Goal: Task Accomplishment & Management: Use online tool/utility

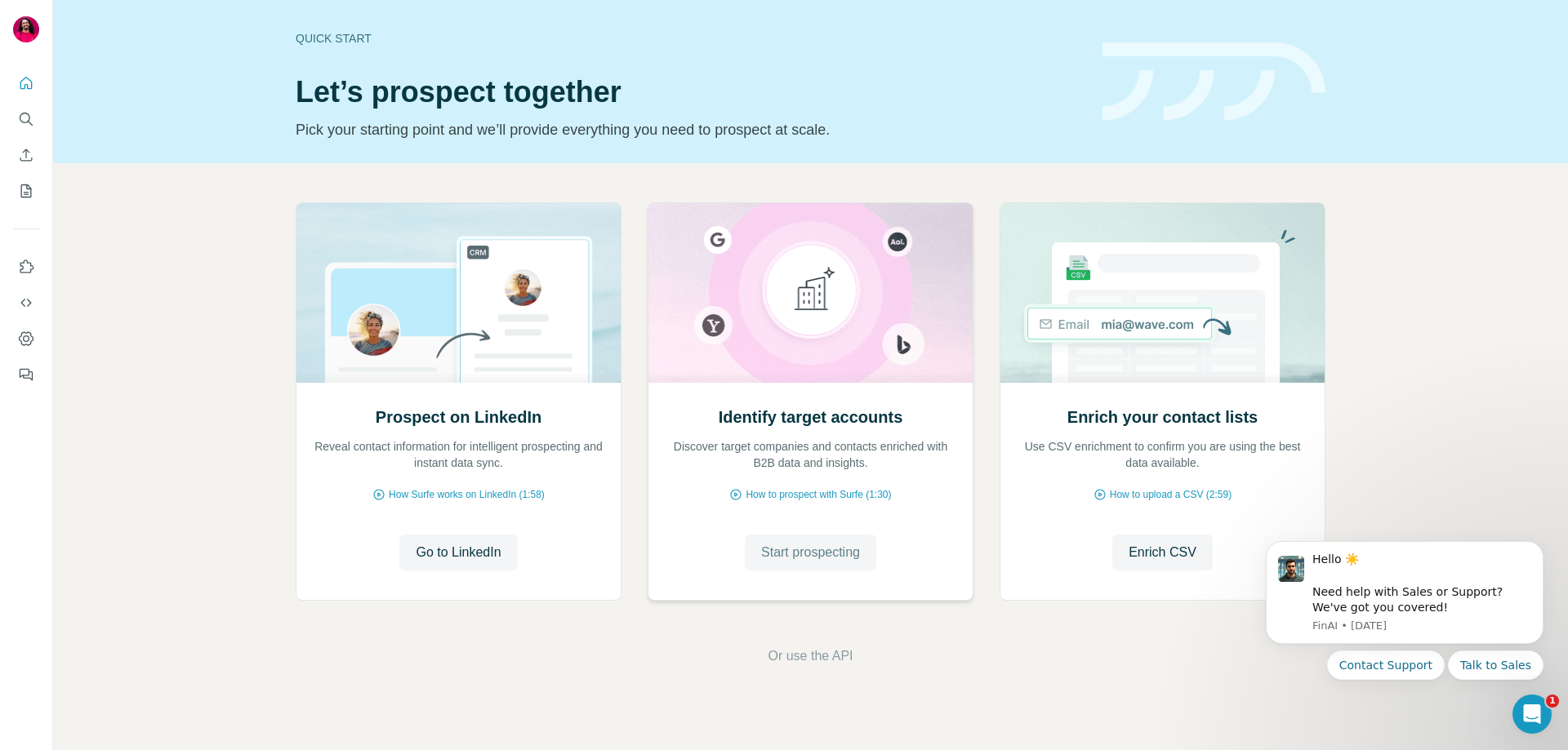
click at [814, 551] on span "Start prospecting" at bounding box center [810, 552] width 98 height 20
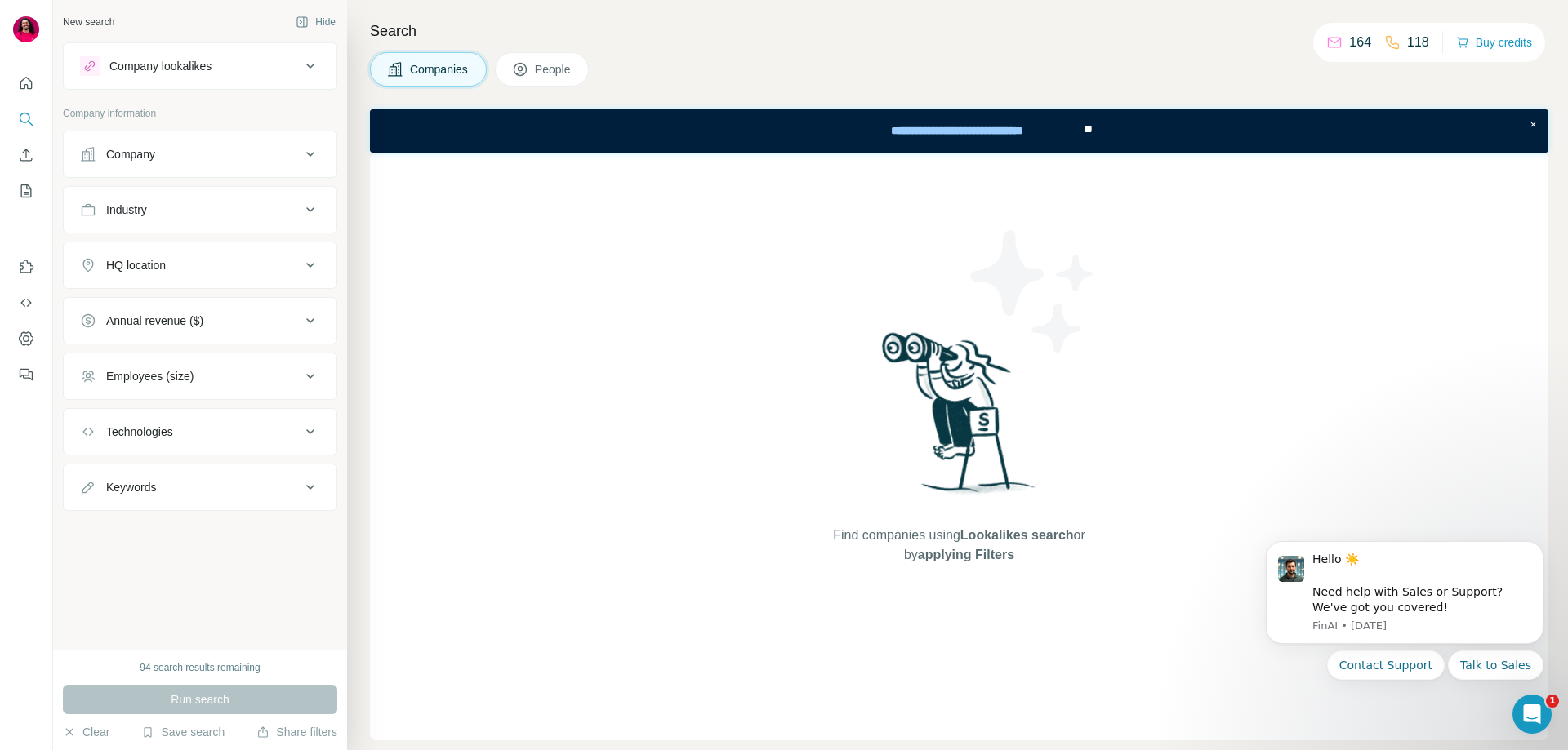
drag, startPoint x: 294, startPoint y: 62, endPoint x: 294, endPoint y: 78, distance: 16.0
click at [294, 65] on div "Company lookalikes" at bounding box center [190, 66] width 220 height 20
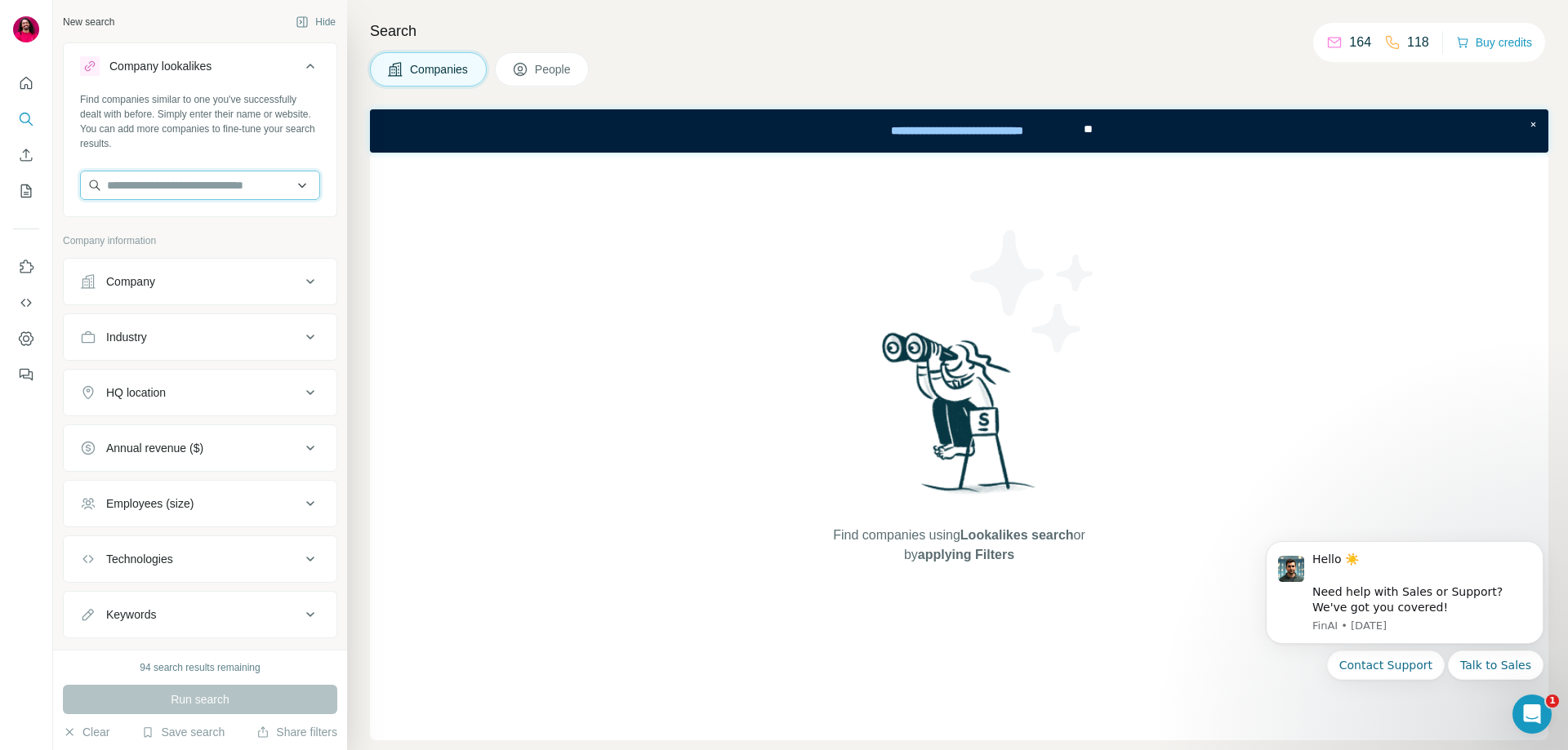
click at [161, 185] on input "text" at bounding box center [200, 186] width 240 height 29
paste input "**********"
type input "**********"
click at [180, 218] on p "Ouribank" at bounding box center [166, 222] width 79 height 16
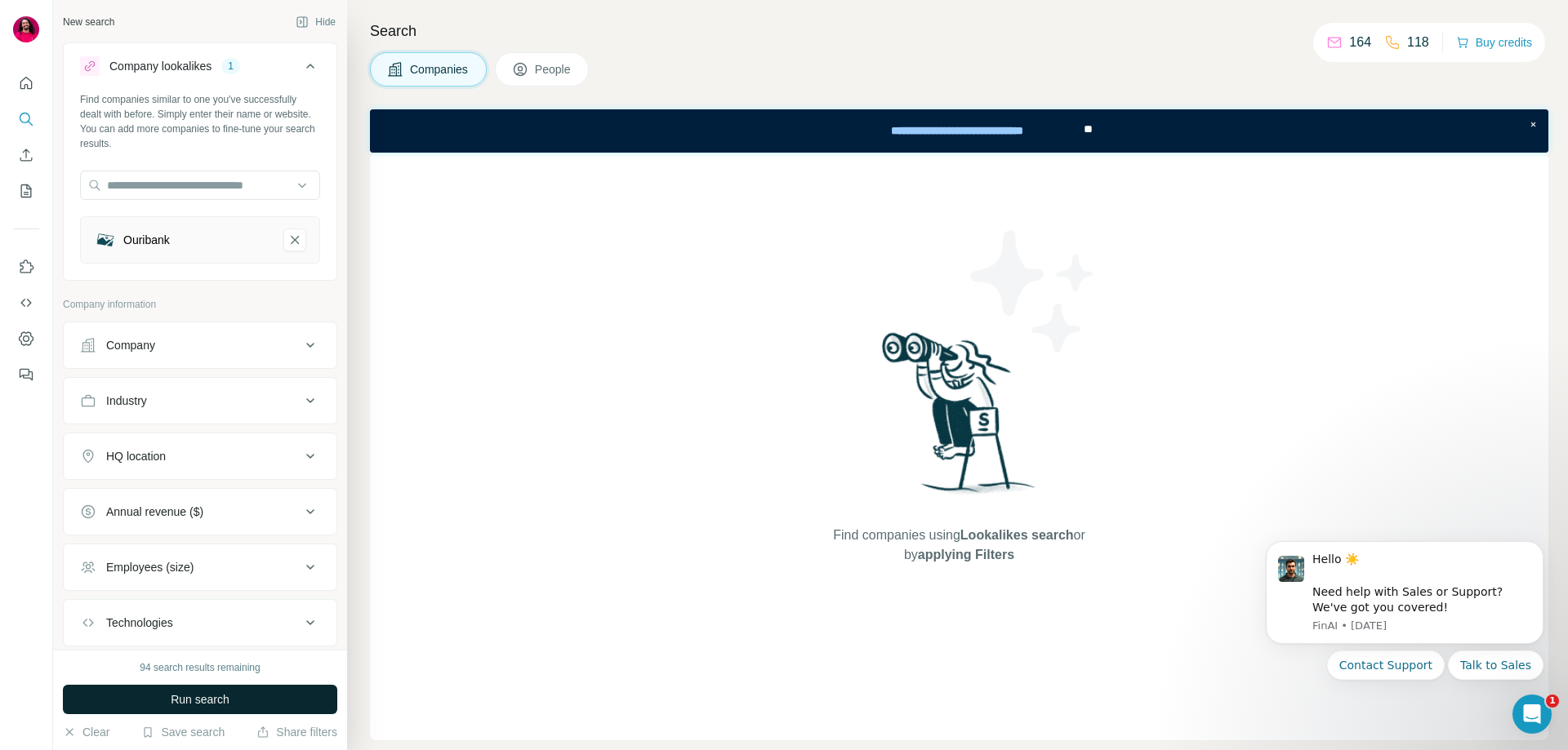
click at [203, 701] on span "Run search" at bounding box center [200, 699] width 59 height 16
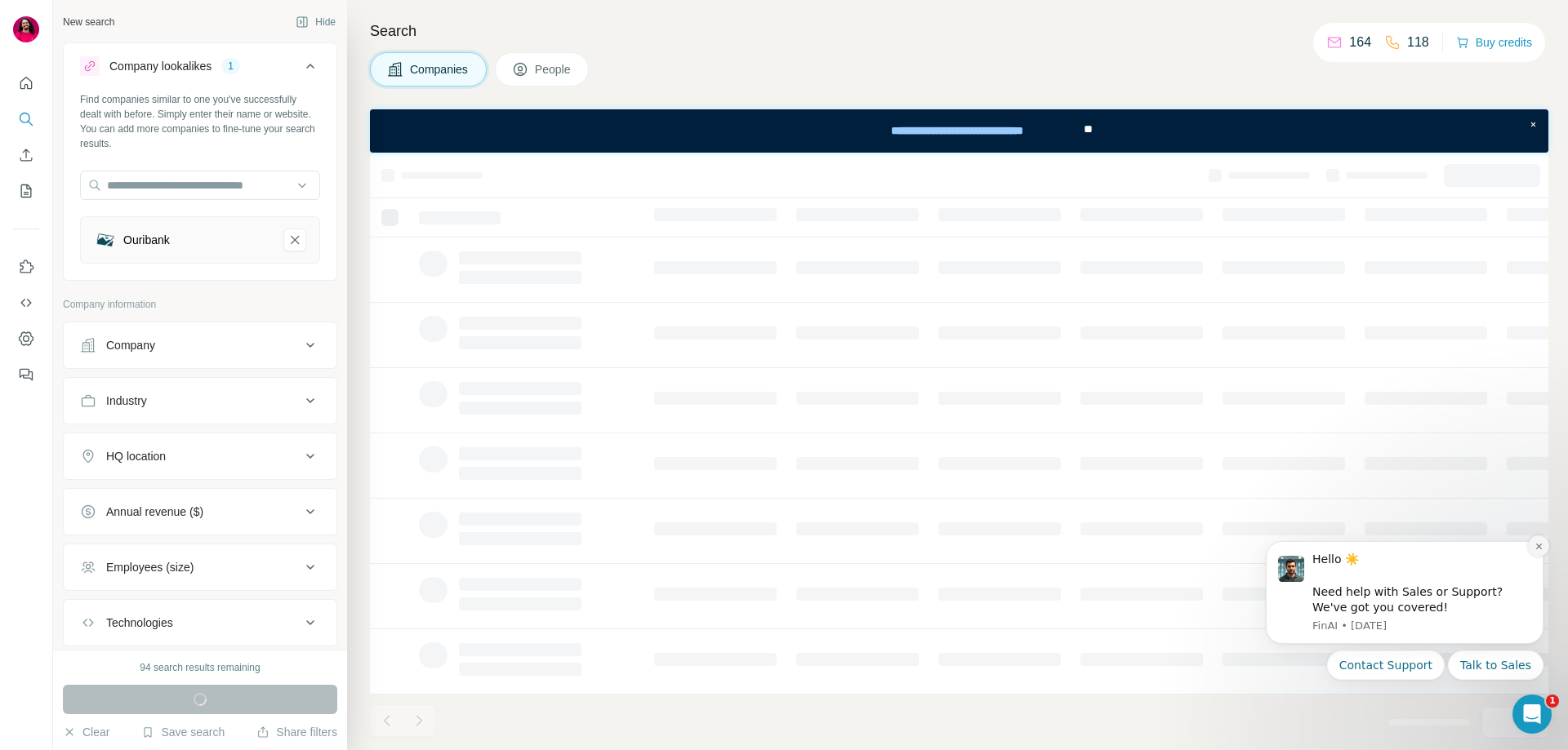
click at [1540, 543] on icon "Dismiss notification" at bounding box center [1539, 546] width 9 height 9
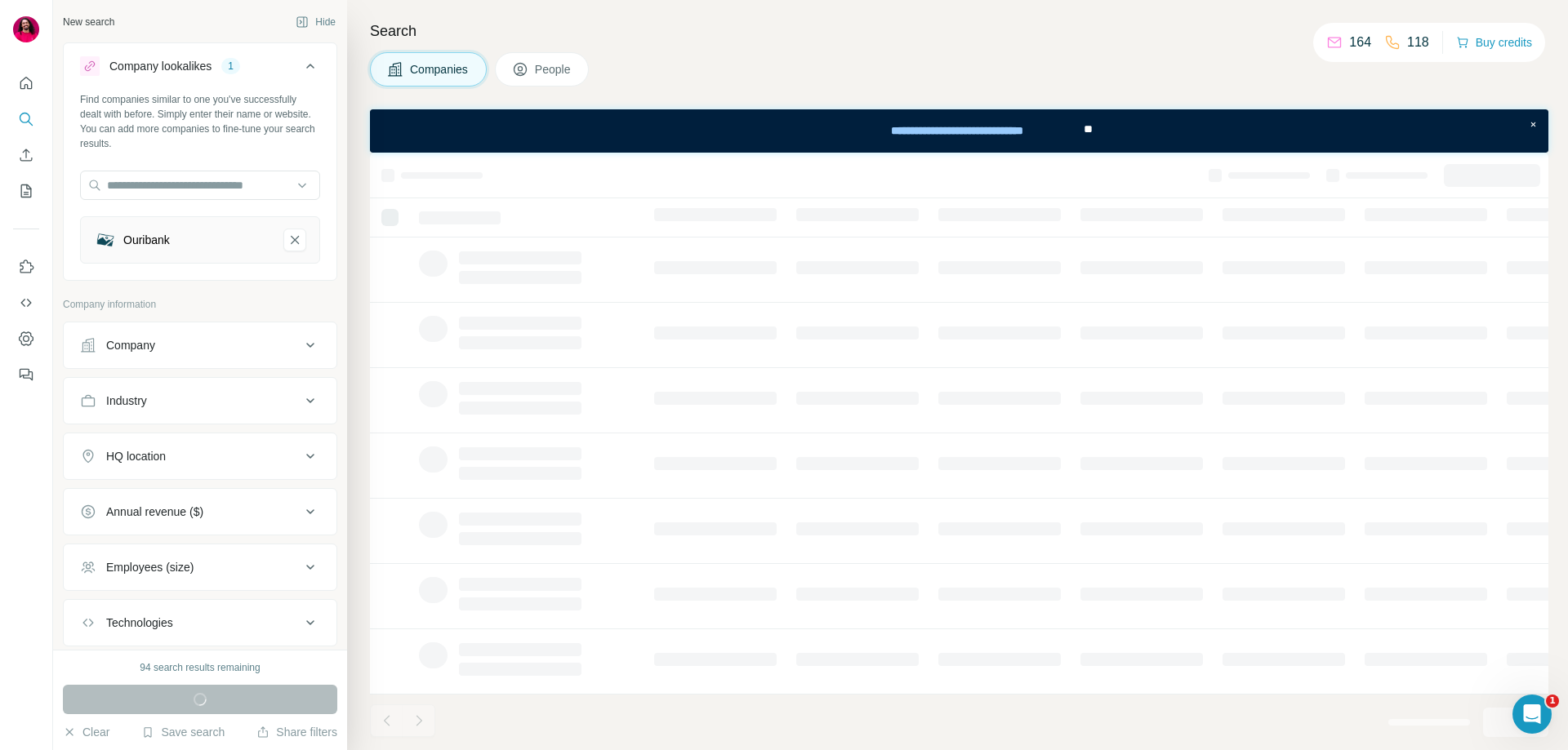
scroll to position [82, 0]
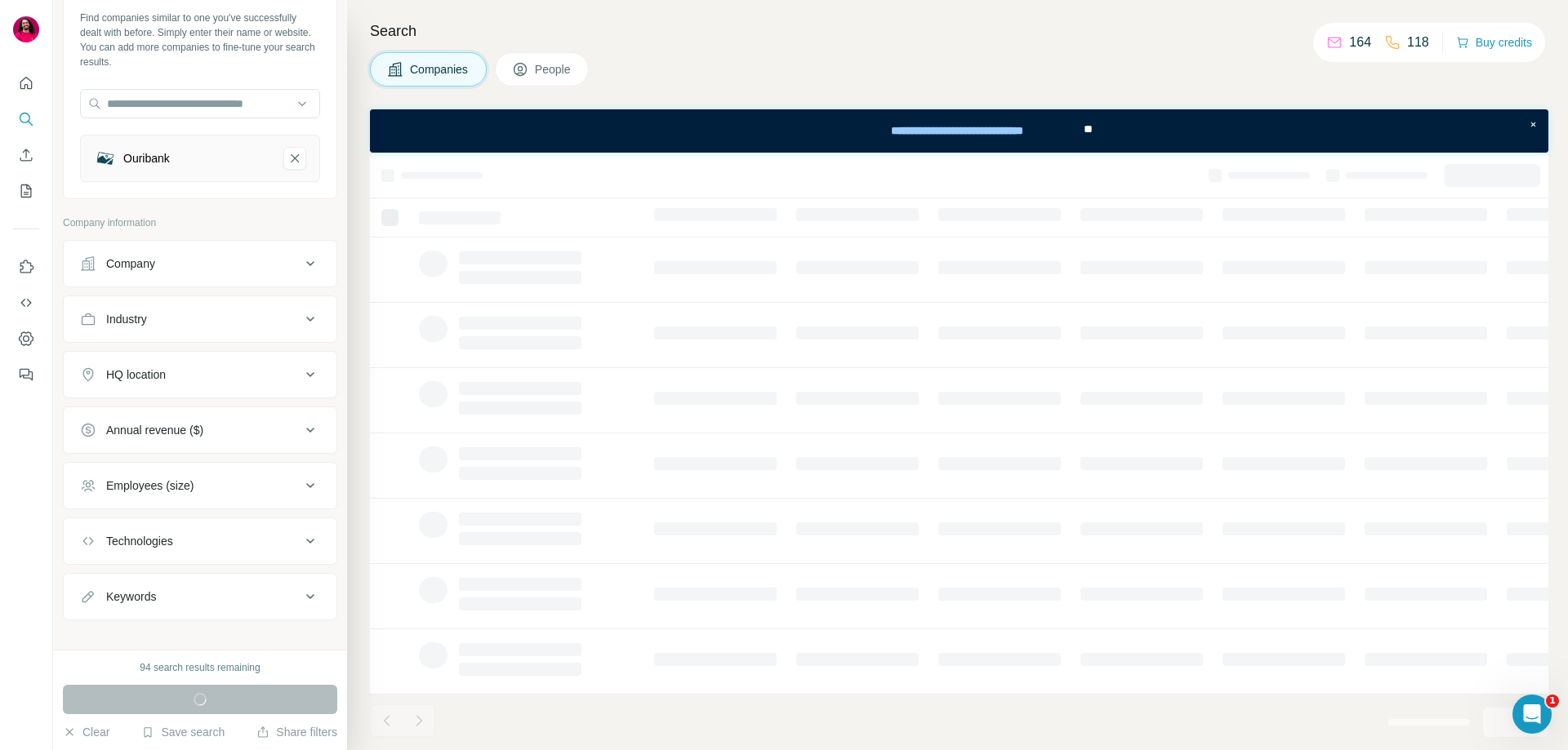
click at [192, 379] on div "HQ location" at bounding box center [190, 375] width 220 height 16
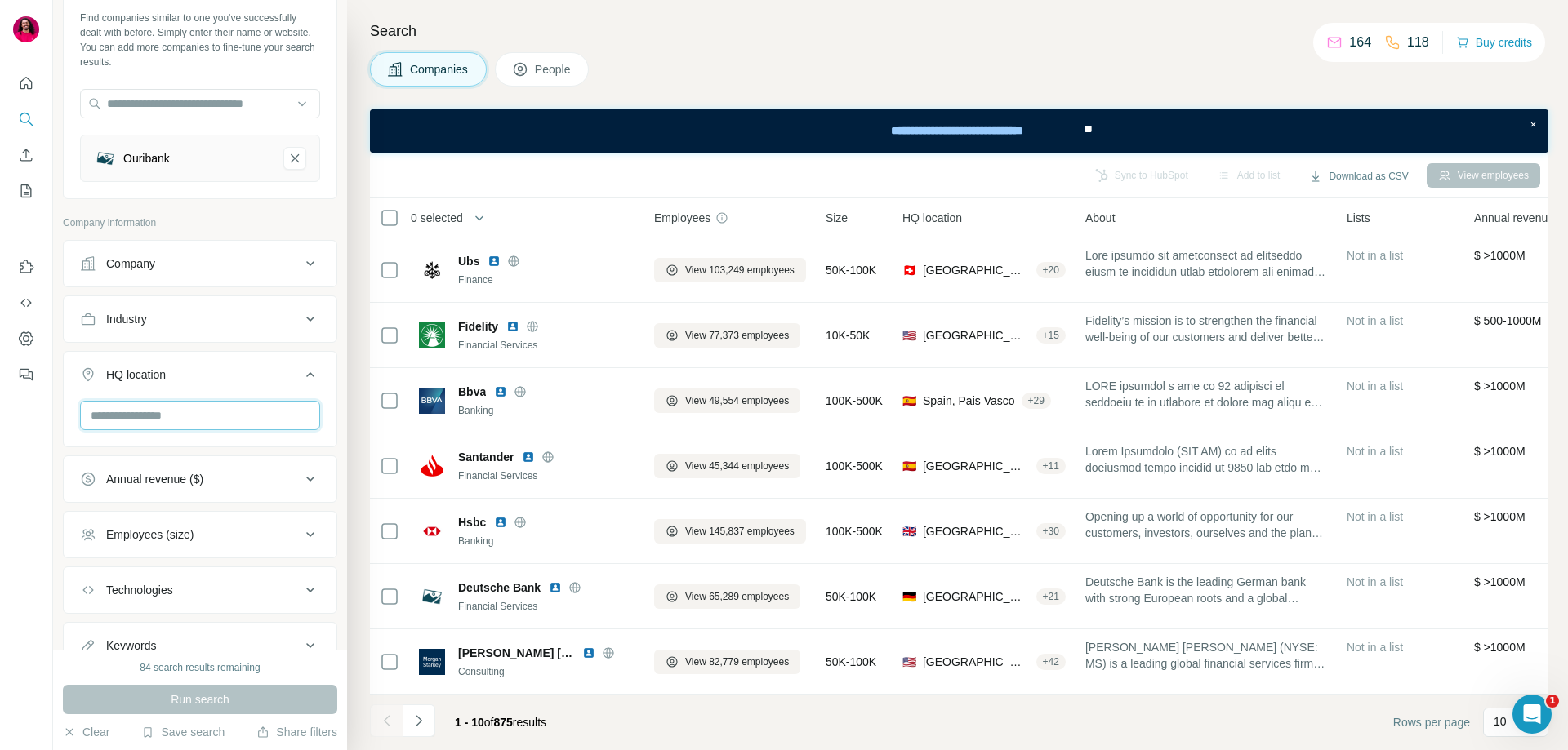
click at [218, 415] on input "text" at bounding box center [200, 415] width 240 height 29
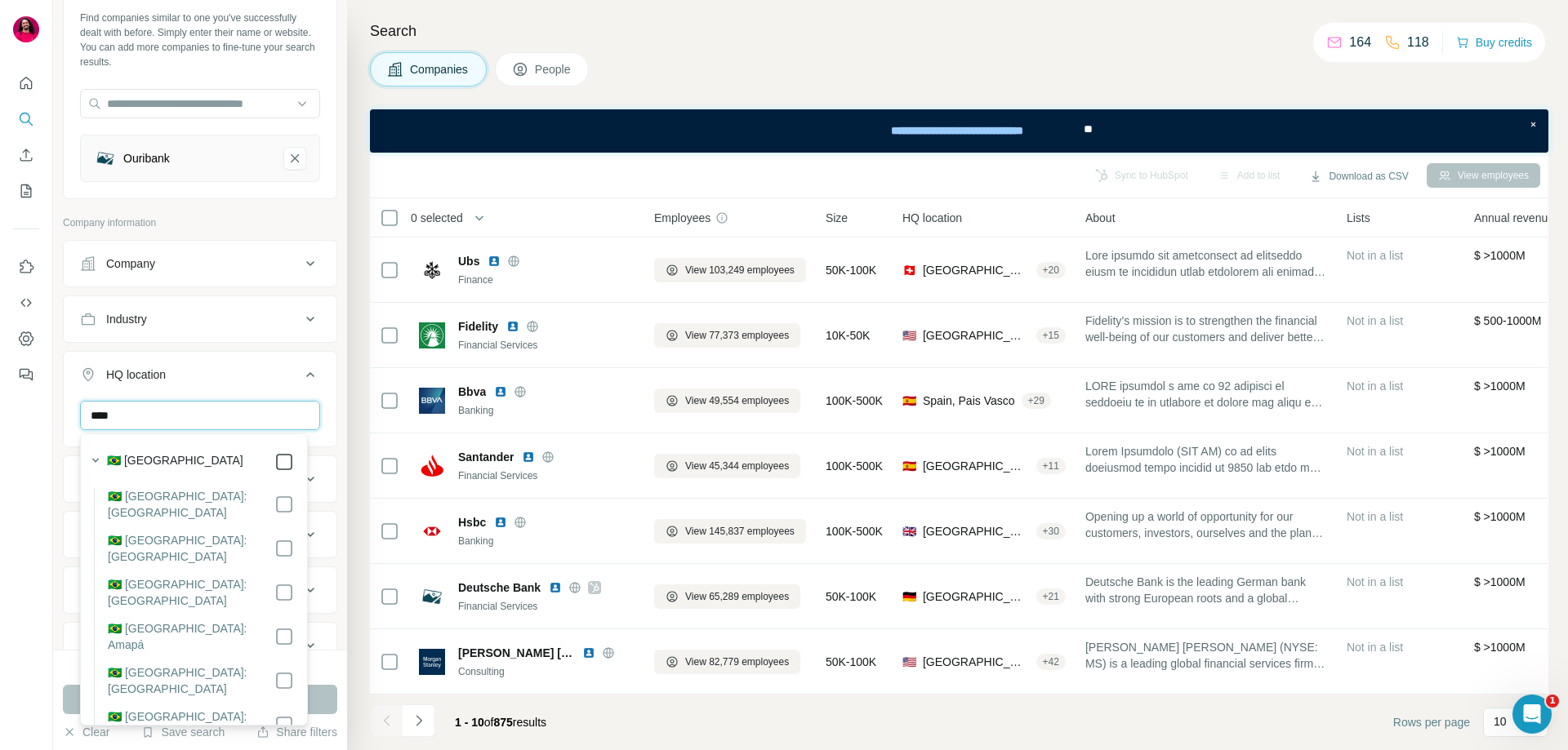
type input "****"
click at [254, 376] on div "HQ location 1" at bounding box center [190, 375] width 220 height 16
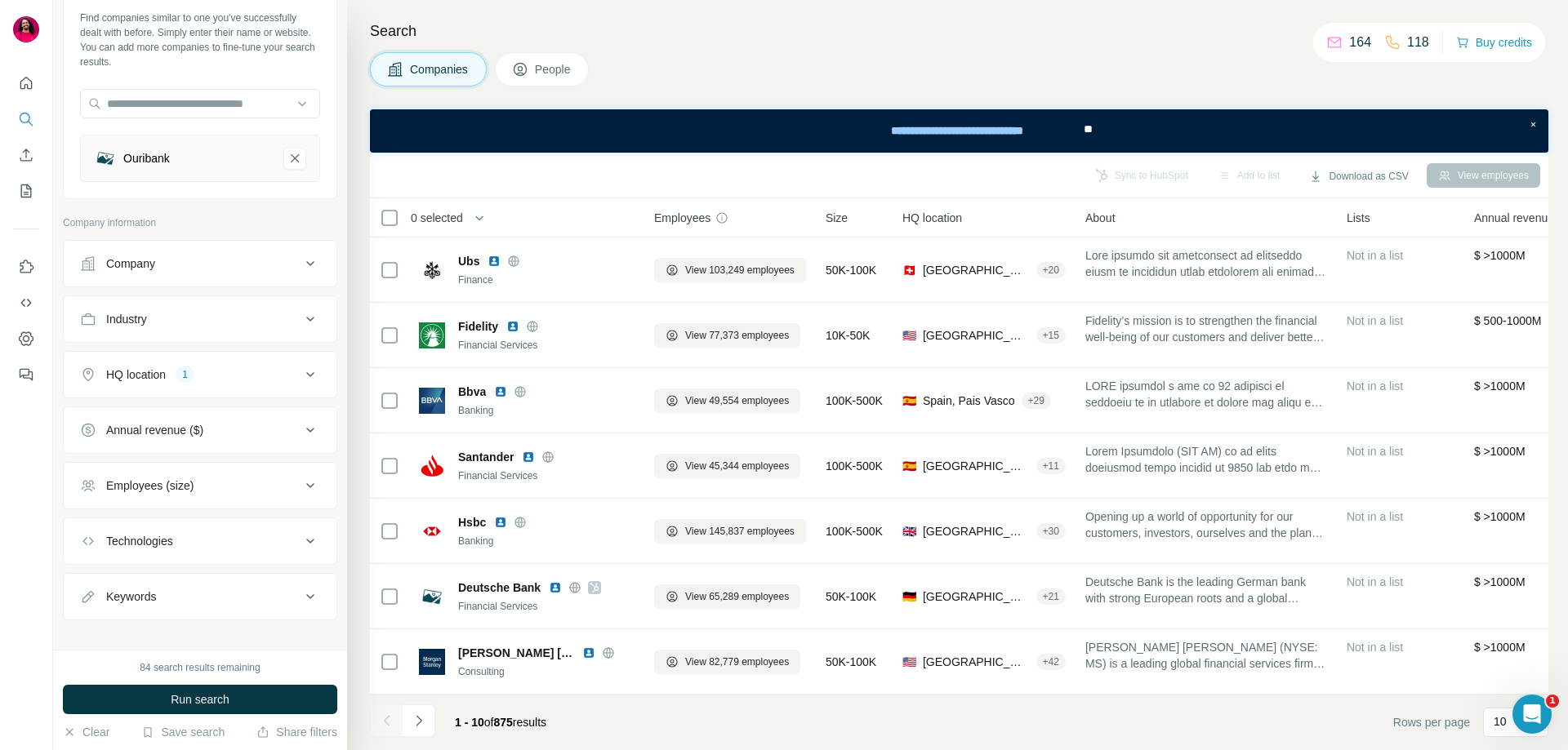
click at [224, 432] on div "Annual revenue ($)" at bounding box center [190, 430] width 220 height 16
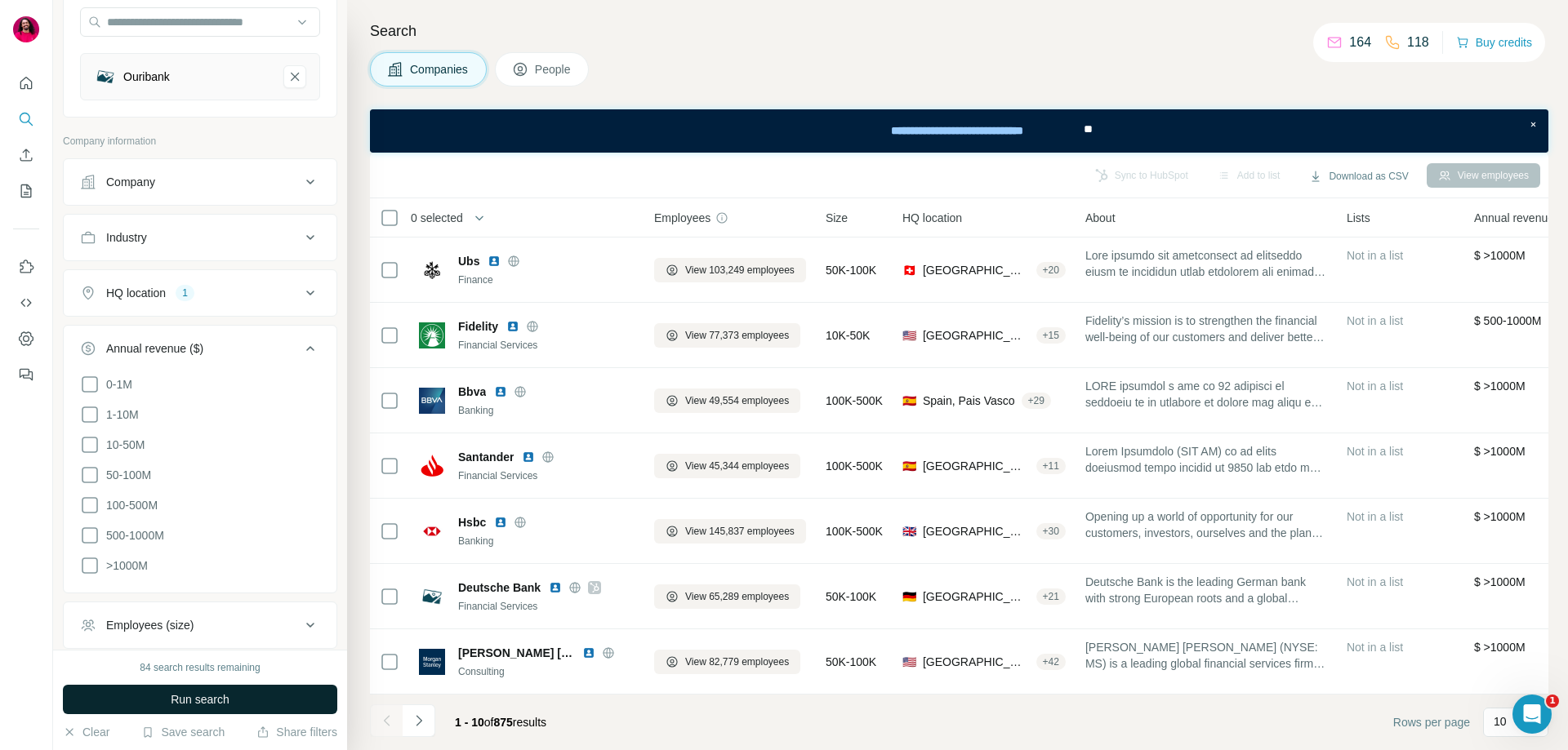
click at [226, 699] on span "Run search" at bounding box center [200, 699] width 59 height 16
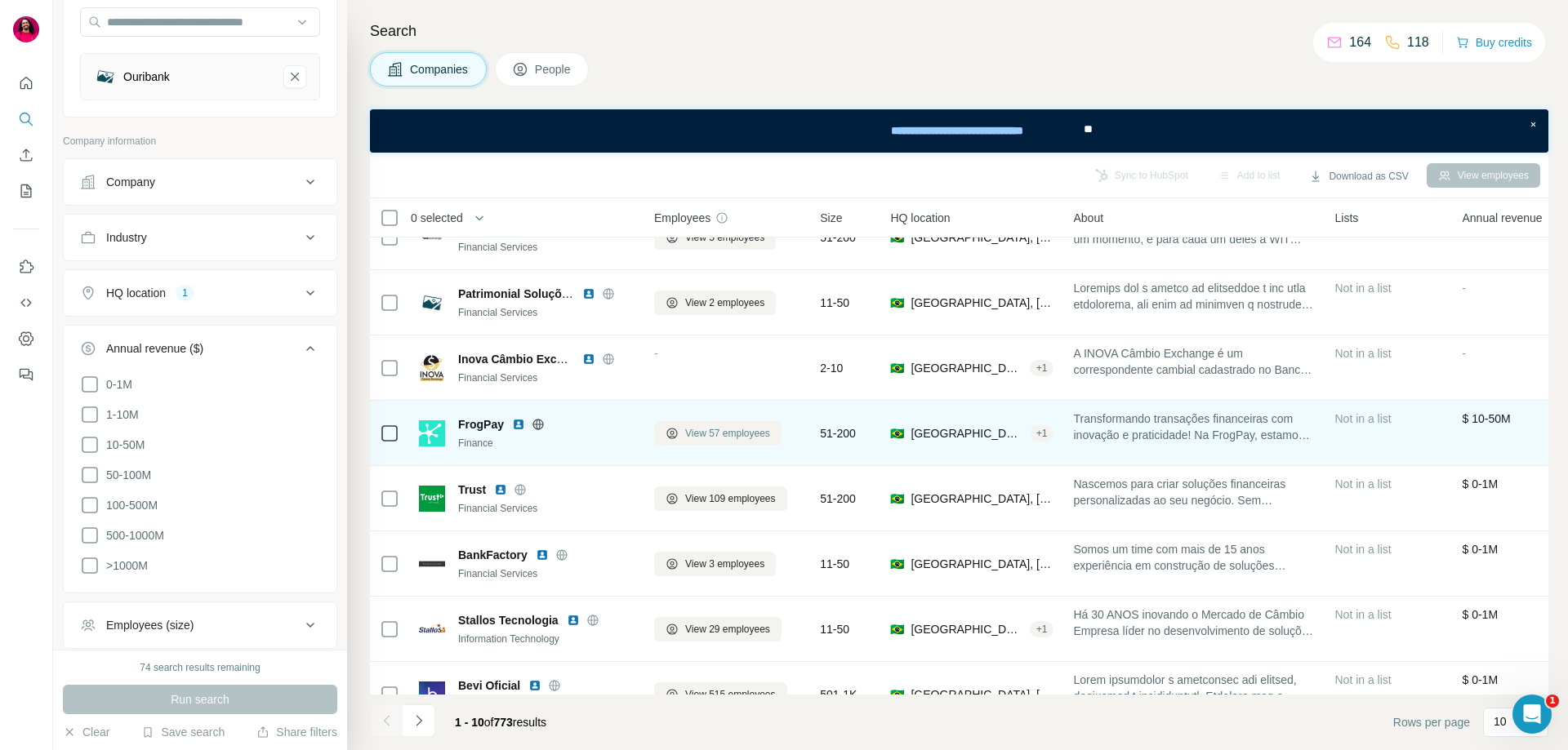
click at [702, 432] on span "View 57 employees" at bounding box center [727, 433] width 85 height 15
